Goal: Task Accomplishment & Management: Use online tool/utility

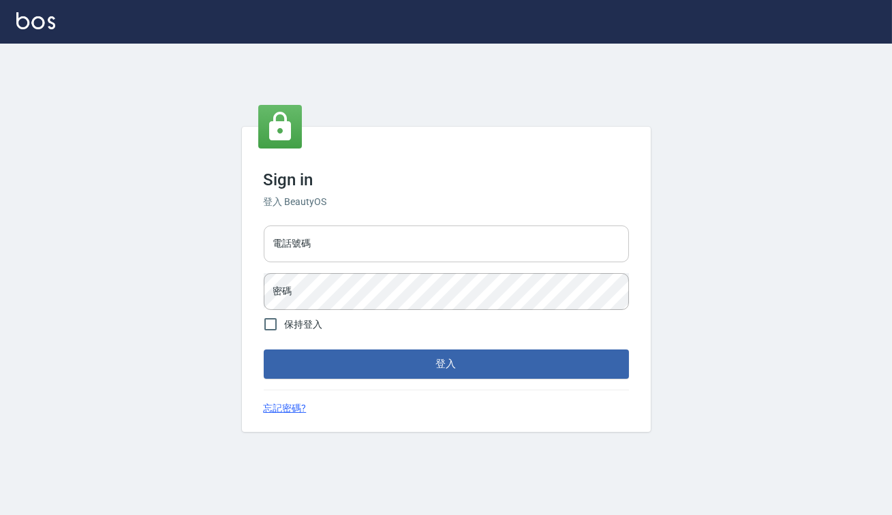
click at [383, 262] on input "電話號碼" at bounding box center [446, 244] width 365 height 37
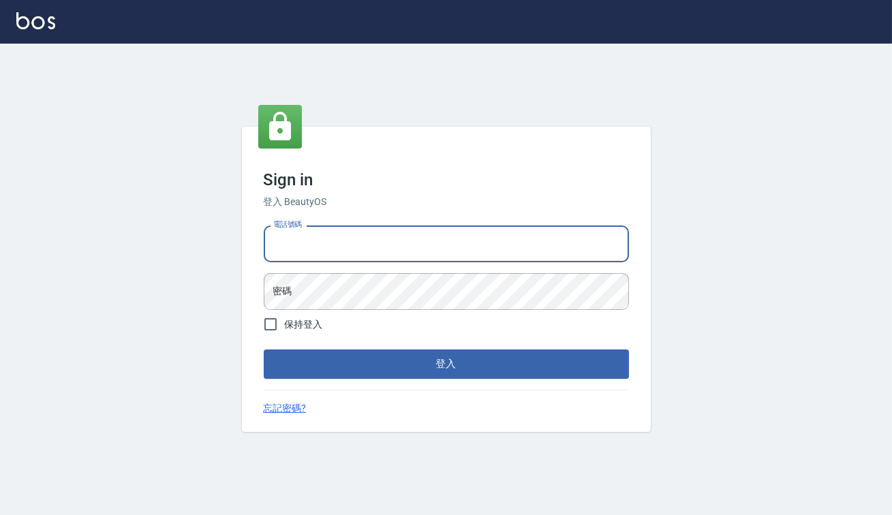
click at [422, 258] on input "電話號碼" at bounding box center [446, 244] width 365 height 37
type input "82850382"
drag, startPoint x: 363, startPoint y: 244, endPoint x: 105, endPoint y: 200, distance: 262.1
click at [105, 200] on div "Sign in 登入 BeautyOS 電話號碼 [PHONE_NUMBER] 電話號碼 密碼 密碼 保持登入 登入 忘記密碼?" at bounding box center [446, 280] width 892 height 472
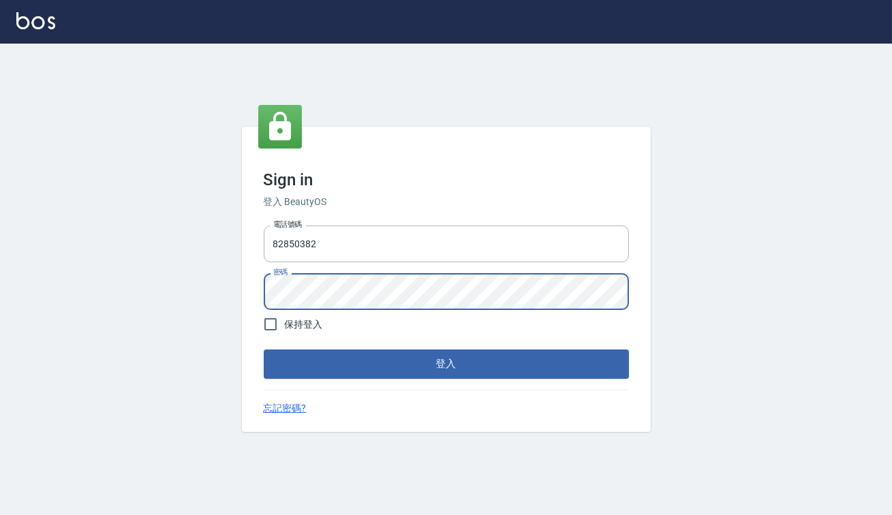
click at [479, 359] on button "登入" at bounding box center [446, 364] width 365 height 29
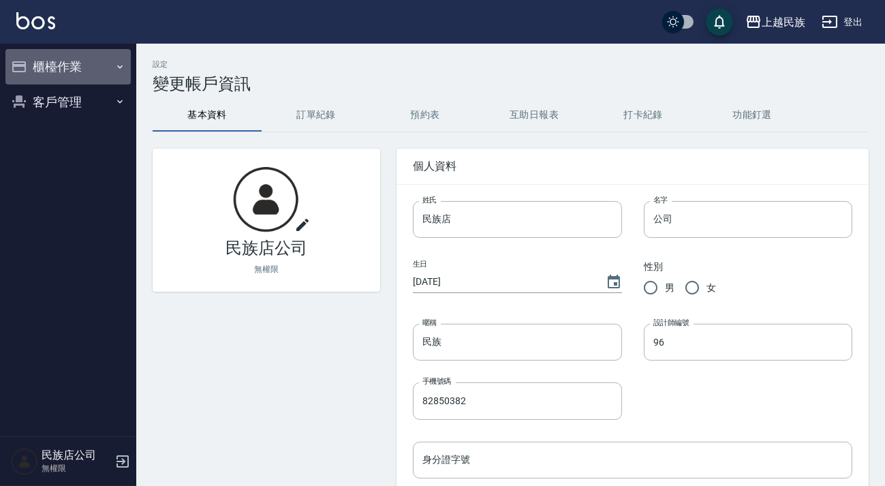
click at [81, 74] on button "櫃檯作業" at bounding box center [67, 66] width 125 height 35
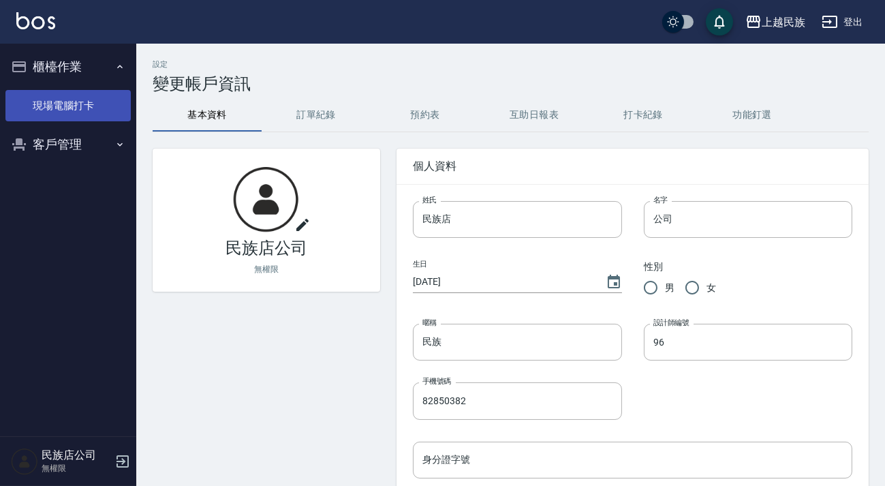
click at [87, 94] on link "現場電腦打卡" at bounding box center [67, 105] width 125 height 31
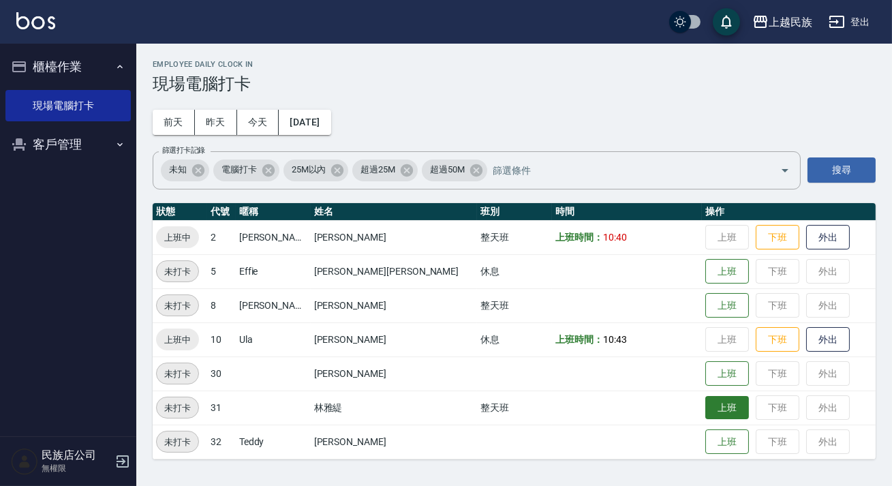
click at [706, 412] on button "上班" at bounding box center [728, 408] width 44 height 24
